Goal: Navigation & Orientation: Find specific page/section

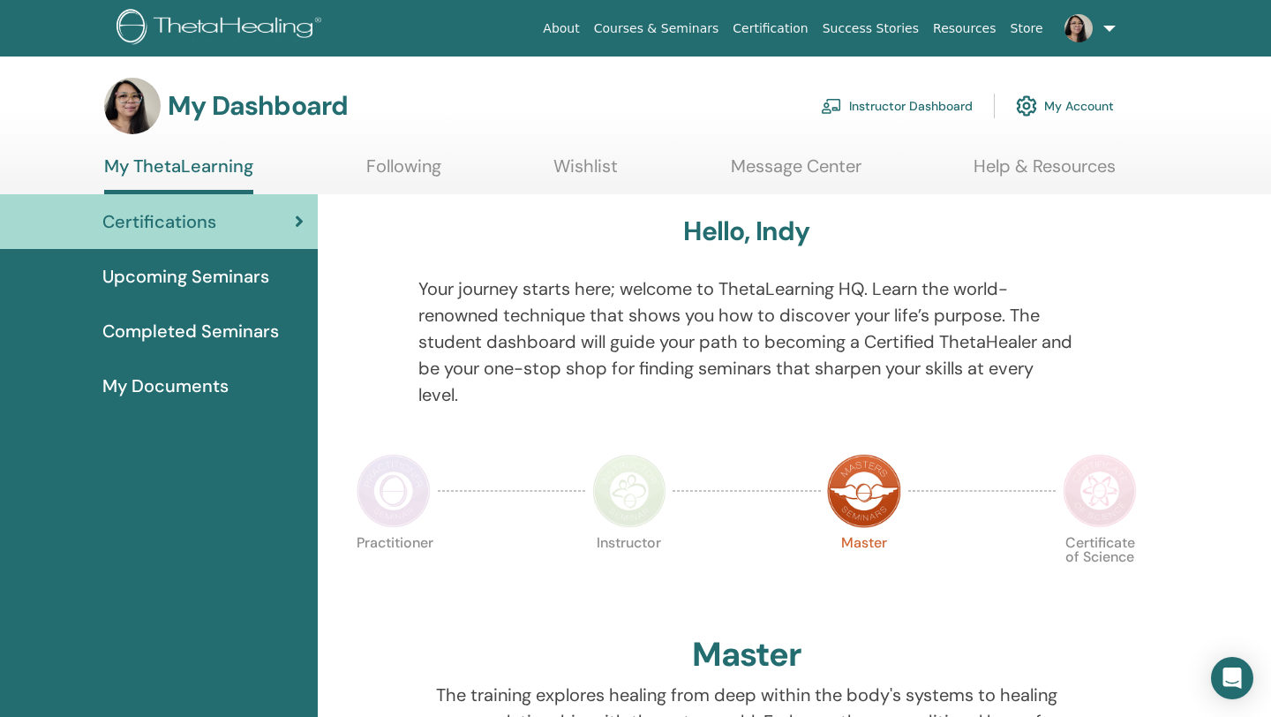
click at [949, 114] on link "Instructor Dashboard" at bounding box center [897, 106] width 152 height 39
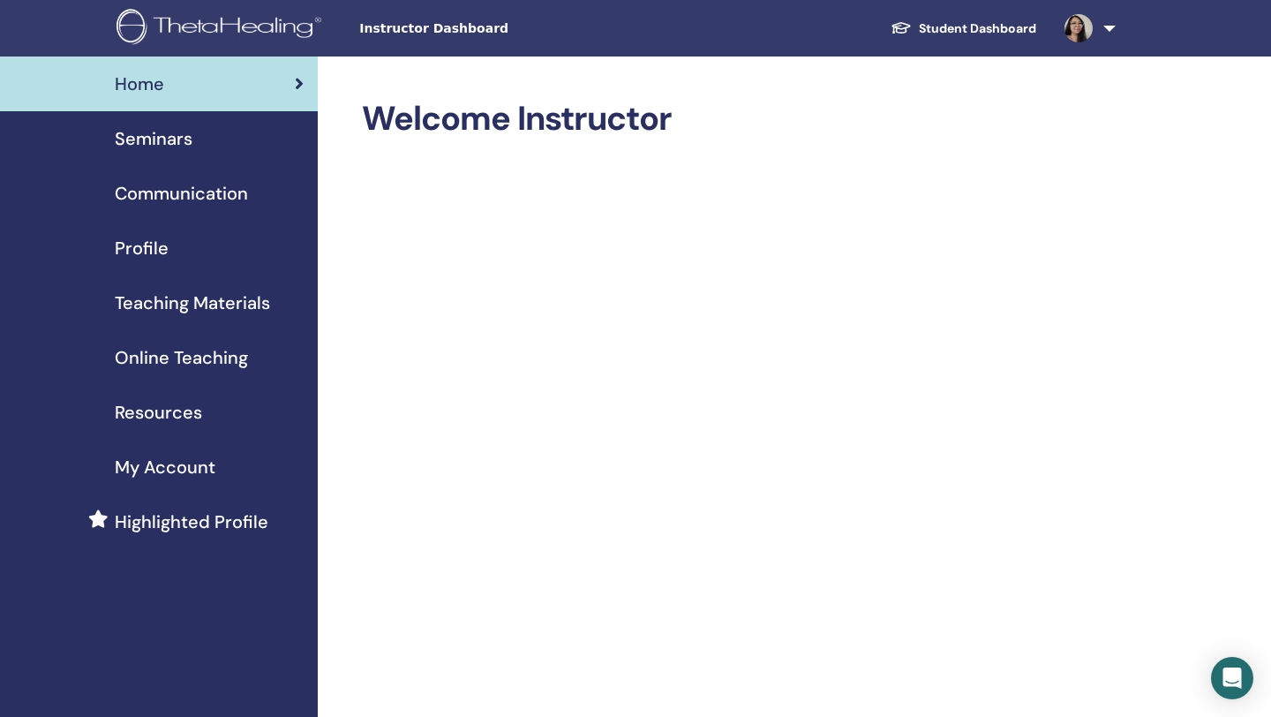
click at [156, 144] on span "Seminars" at bounding box center [154, 138] width 78 height 26
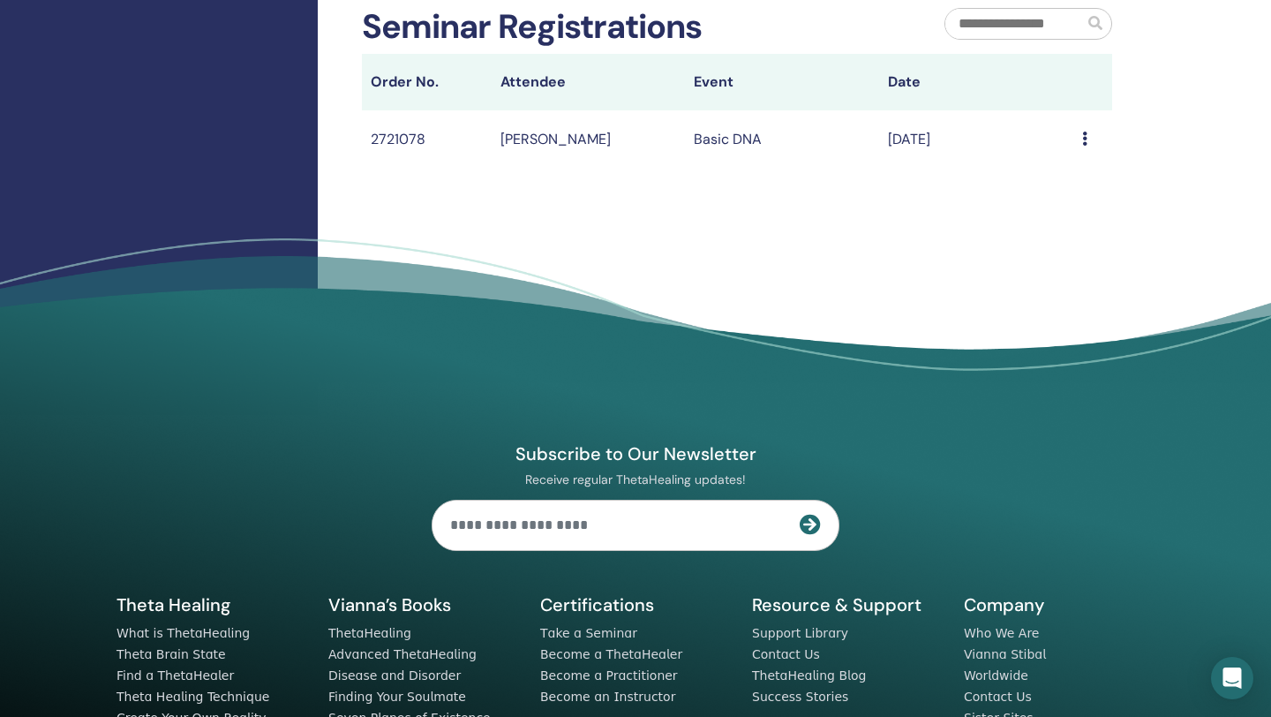
scroll to position [621, 0]
